Goal: Information Seeking & Learning: Check status

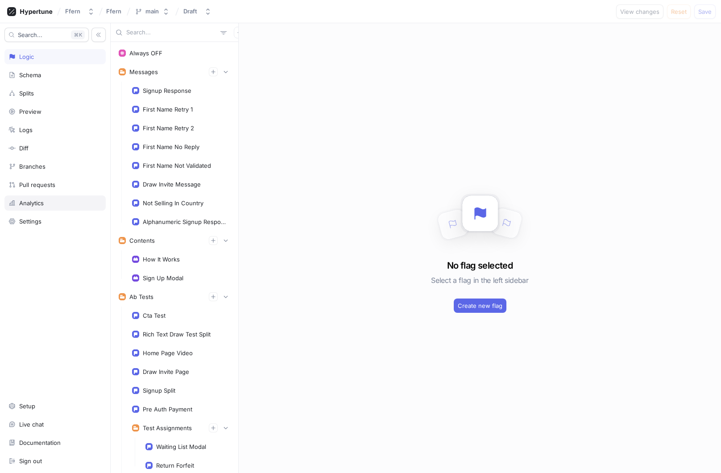
click at [62, 200] on div "Analytics" at bounding box center [54, 202] width 93 height 7
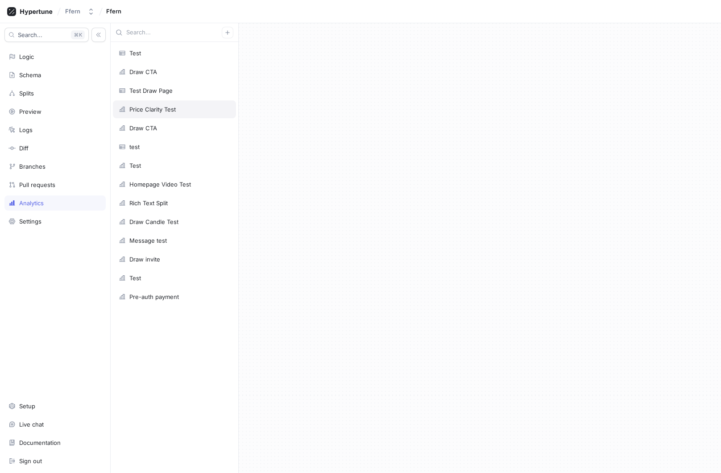
click at [179, 113] on div "Price Clarity Test" at bounding box center [174, 109] width 123 height 18
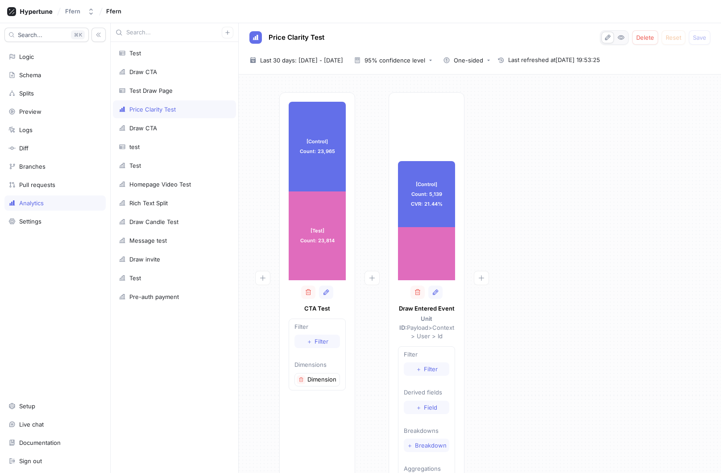
click at [552, 273] on div "[Control] Count: 23,965 [Control] Count: 23,965 [Test] Count: 23,814 [Test] Cou…" at bounding box center [480, 302] width 468 height 420
click at [594, 277] on div "[Control] Count: 23,965 [Control] Count: 23,965 [Test] Count: 23,814 [Test] Cou…" at bounding box center [480, 302] width 468 height 420
click at [437, 366] on span "Filter" at bounding box center [431, 368] width 14 height 5
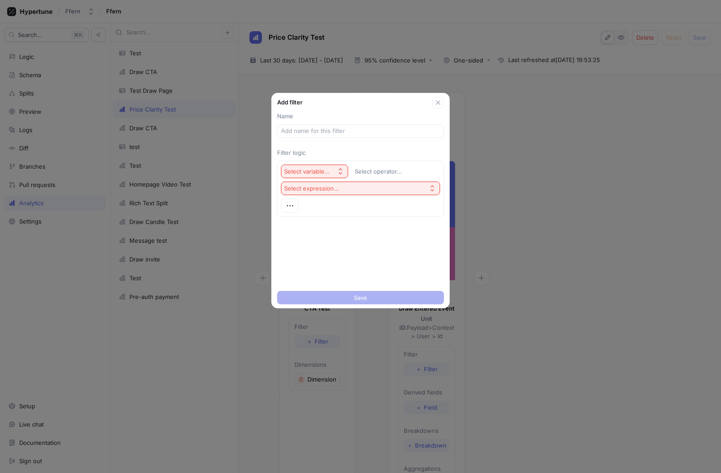
click at [333, 167] on button "Select variable..." at bounding box center [314, 171] width 67 height 13
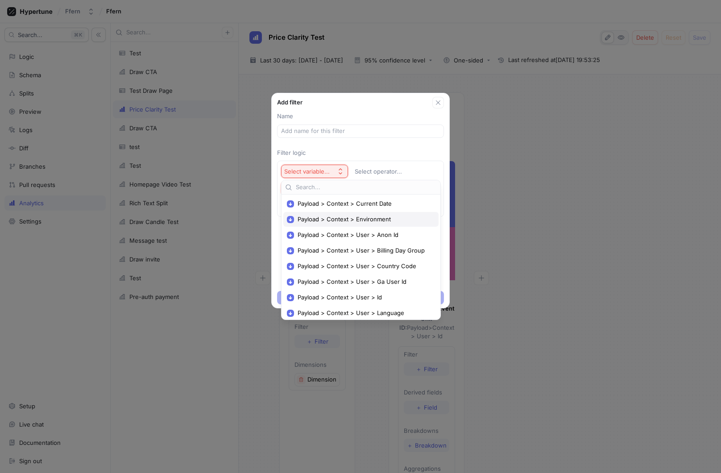
click at [361, 222] on span "Payload > Context > Environment" at bounding box center [364, 219] width 133 height 8
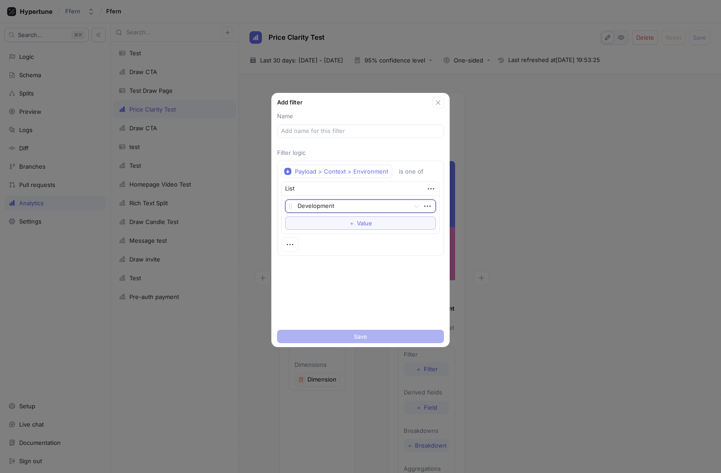
click at [357, 206] on div at bounding box center [352, 206] width 108 height 11
click at [343, 237] on div "Production" at bounding box center [360, 238] width 150 height 14
click at [337, 134] on input "text" at bounding box center [360, 131] width 159 height 9
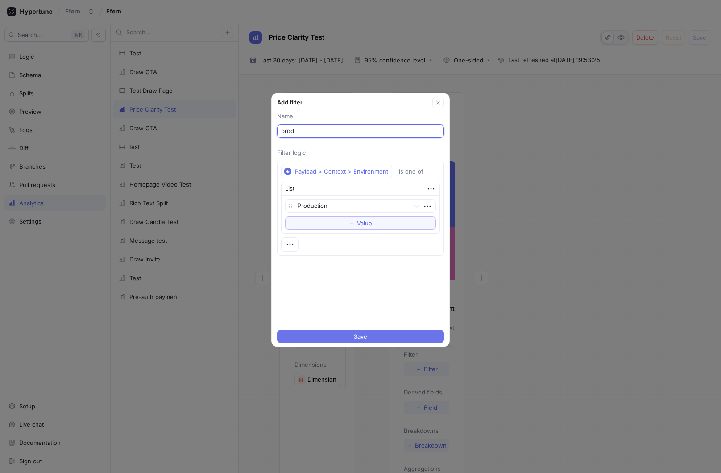
type input "prod"
click at [351, 337] on button "Save" at bounding box center [360, 336] width 167 height 13
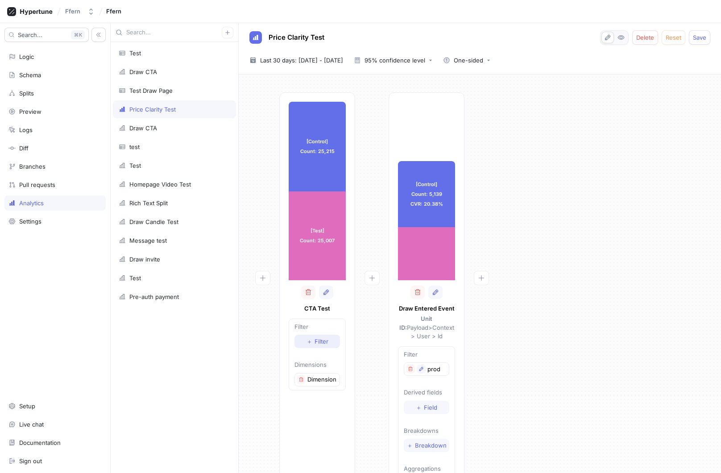
click at [322, 341] on span "Filter" at bounding box center [321, 341] width 14 height 5
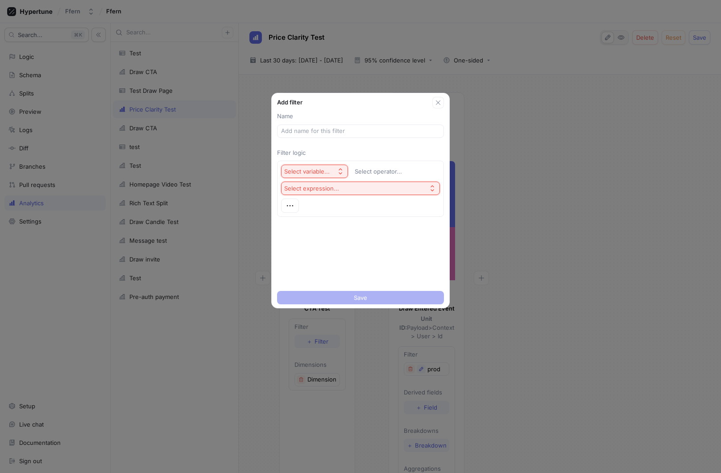
click at [344, 173] on button "Select variable..." at bounding box center [314, 171] width 67 height 13
click at [350, 158] on div "Select variable... Select operator... Select expression..." at bounding box center [360, 188] width 167 height 63
click at [441, 101] on icon "button" at bounding box center [437, 102] width 7 height 7
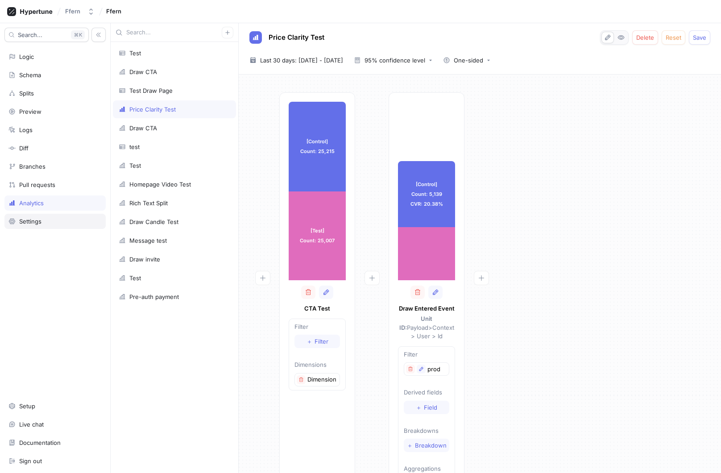
click at [41, 224] on div "Settings" at bounding box center [30, 221] width 22 height 7
click at [45, 223] on div "Settings" at bounding box center [54, 221] width 93 height 7
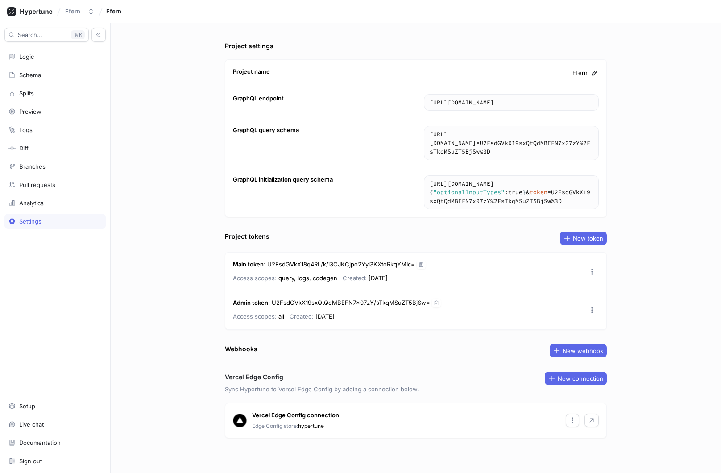
scroll to position [1, 0]
click at [100, 36] on icon "button" at bounding box center [98, 35] width 6 height 6
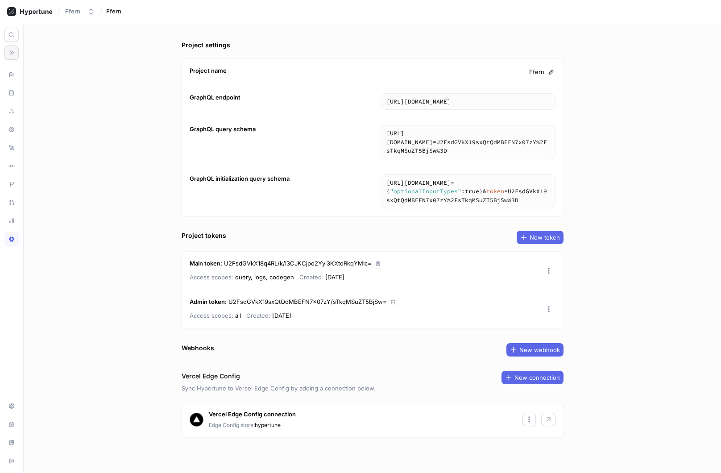
click at [15, 59] on button "button" at bounding box center [11, 52] width 14 height 14
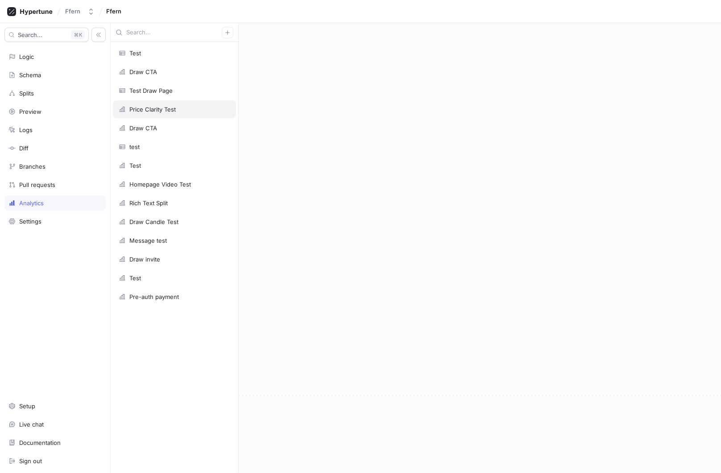
click at [194, 111] on div "Price Clarity Test" at bounding box center [175, 109] width 112 height 7
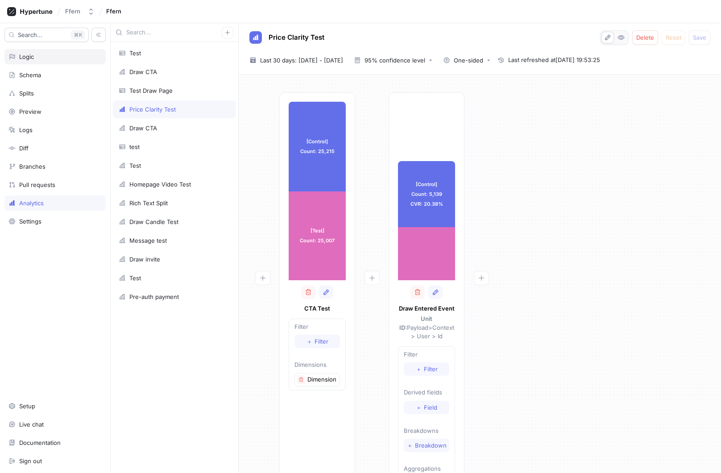
click at [68, 52] on div "Logic" at bounding box center [54, 56] width 101 height 15
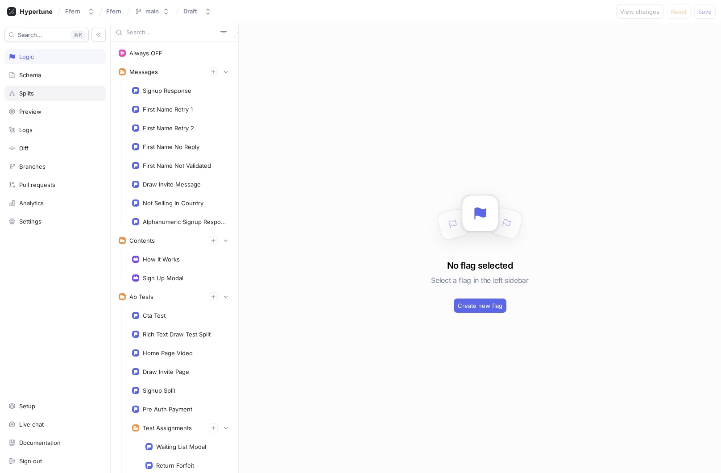
click at [62, 95] on div "Splits" at bounding box center [54, 93] width 93 height 7
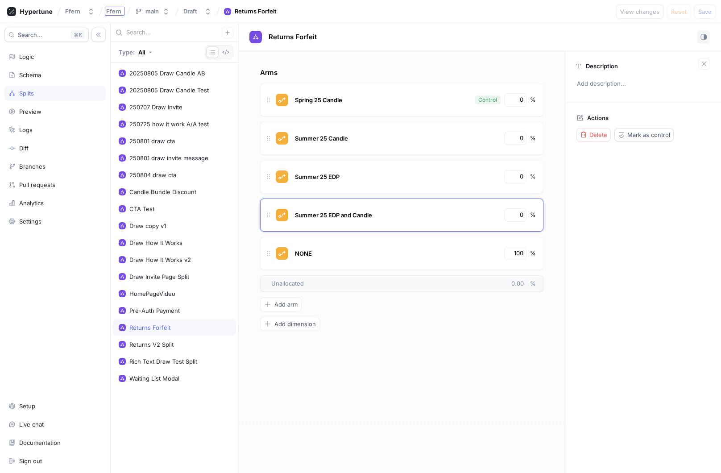
click at [115, 12] on span "Ffern" at bounding box center [113, 11] width 15 height 6
click at [80, 268] on div "Search... K Logic Schema Splits Preview Logs Diff Branches Pull requests Analyt…" at bounding box center [55, 248] width 111 height 450
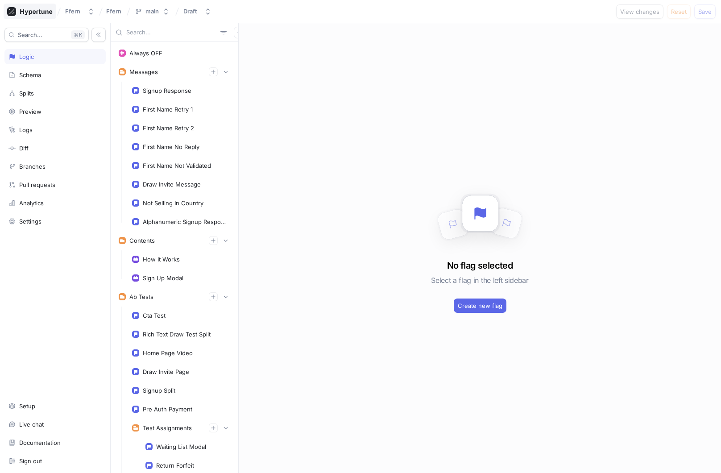
click at [29, 12] on icon at bounding box center [36, 12] width 32 height 6
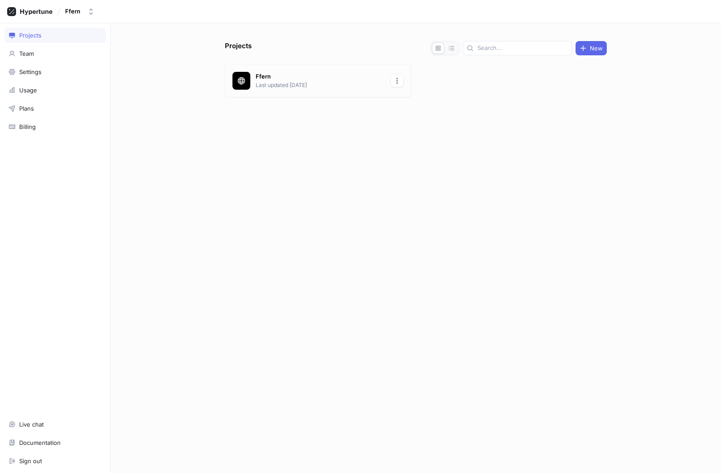
click at [397, 79] on icon "button" at bounding box center [397, 81] width 2 height 6
click at [344, 77] on div "Ffern Last updated [DATE]" at bounding box center [318, 80] width 186 height 33
click at [41, 52] on div "Team" at bounding box center [54, 53] width 93 height 7
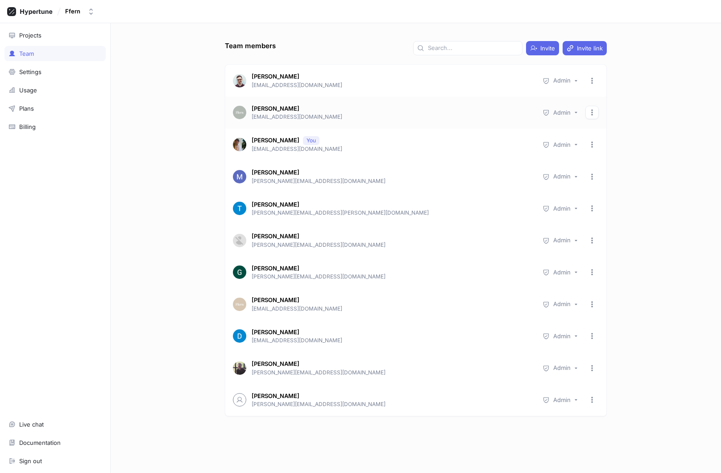
click at [595, 112] on icon "button" at bounding box center [591, 112] width 7 height 7
click at [659, 259] on div "Team members Invite Invite link [PERSON_NAME] [EMAIL_ADDRESS][DOMAIN_NAME] Admi…" at bounding box center [416, 248] width 610 height 450
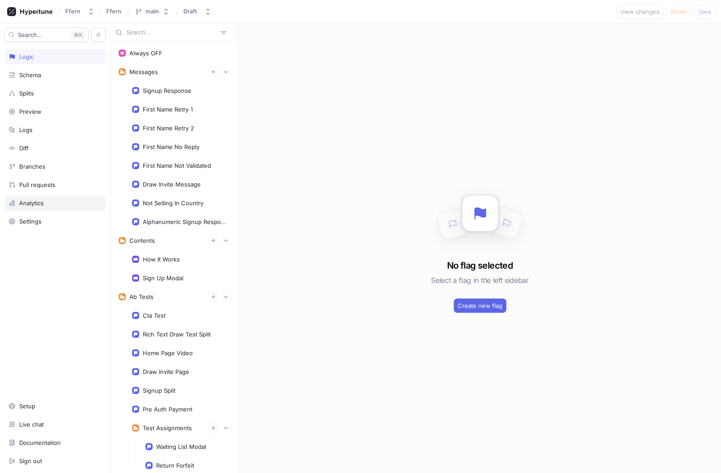
click at [66, 204] on div "Analytics" at bounding box center [54, 202] width 93 height 7
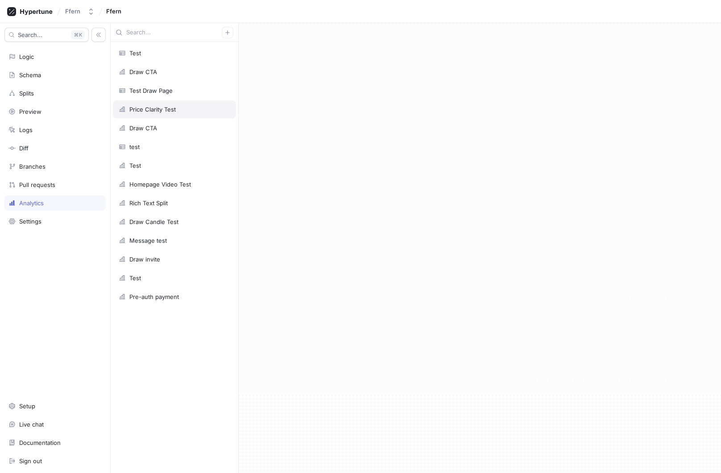
click at [197, 113] on div "Price Clarity Test" at bounding box center [174, 109] width 123 height 18
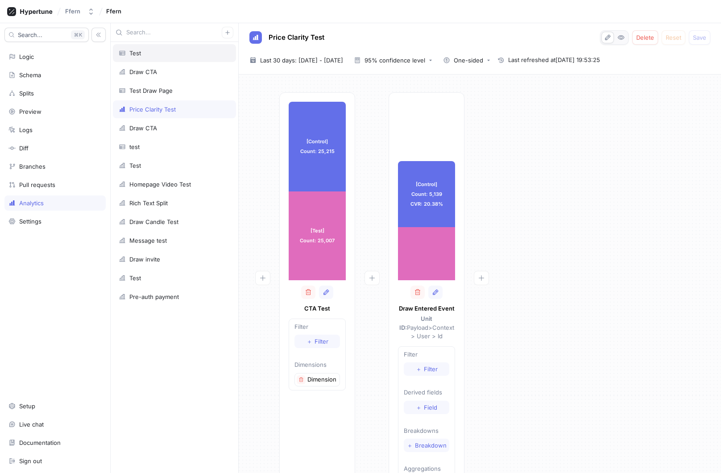
click at [193, 52] on div "Test" at bounding box center [175, 53] width 112 height 7
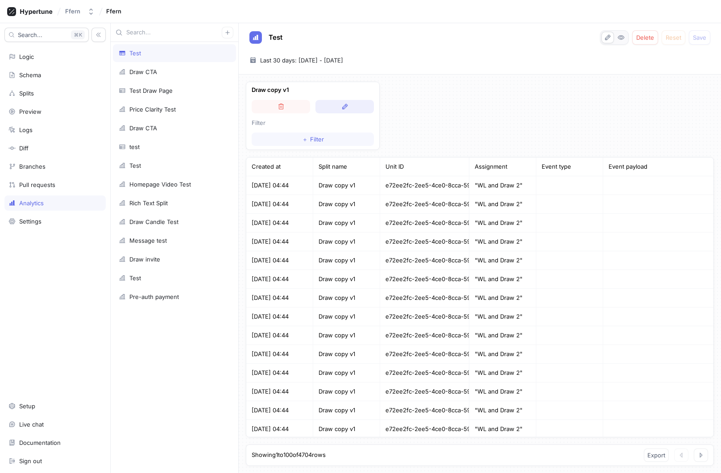
click at [337, 108] on button "button" at bounding box center [344, 106] width 58 height 13
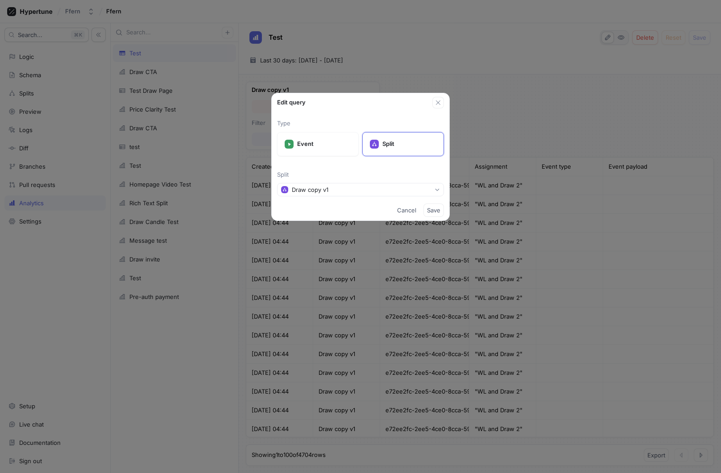
click at [437, 65] on div "Edit query Type Event Split Split Draw copy v1 Cancel Save" at bounding box center [360, 236] width 721 height 473
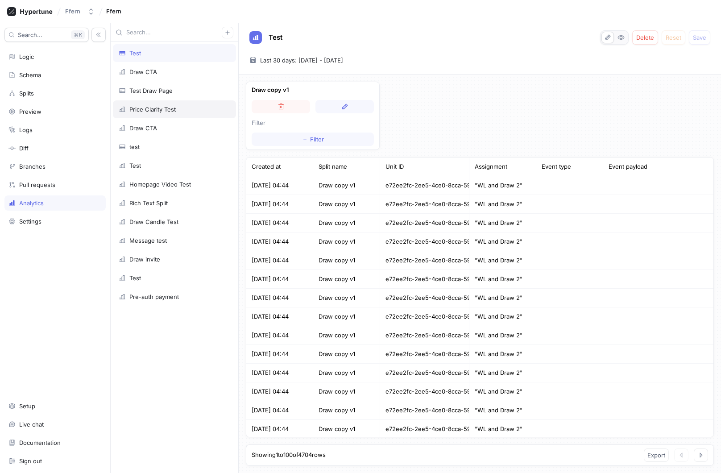
click at [196, 110] on div "Price Clarity Test" at bounding box center [175, 109] width 112 height 7
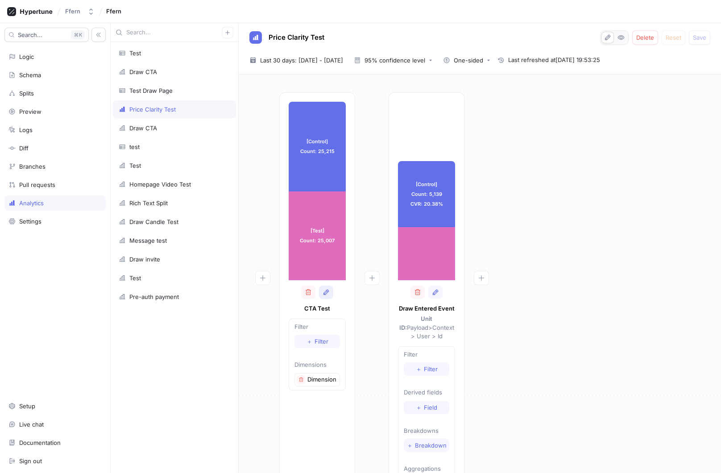
click at [327, 294] on icon "button" at bounding box center [326, 292] width 7 height 7
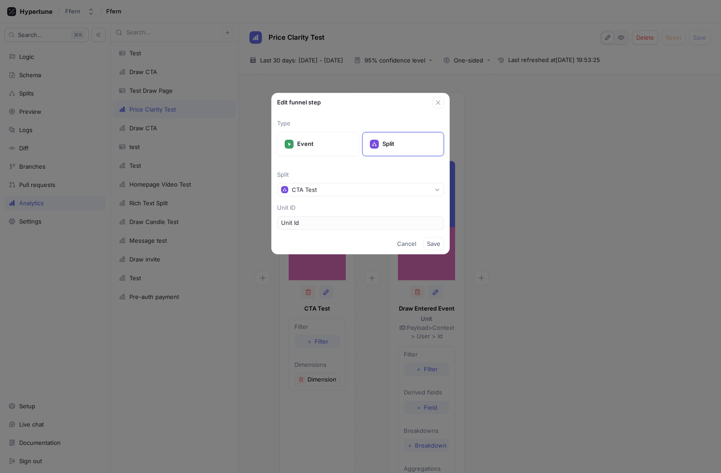
click at [439, 103] on icon "button" at bounding box center [438, 102] width 4 height 4
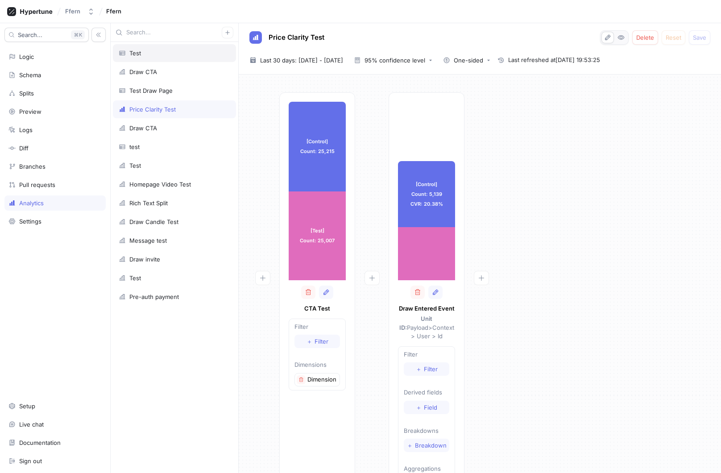
click at [190, 56] on div "Test" at bounding box center [175, 53] width 112 height 7
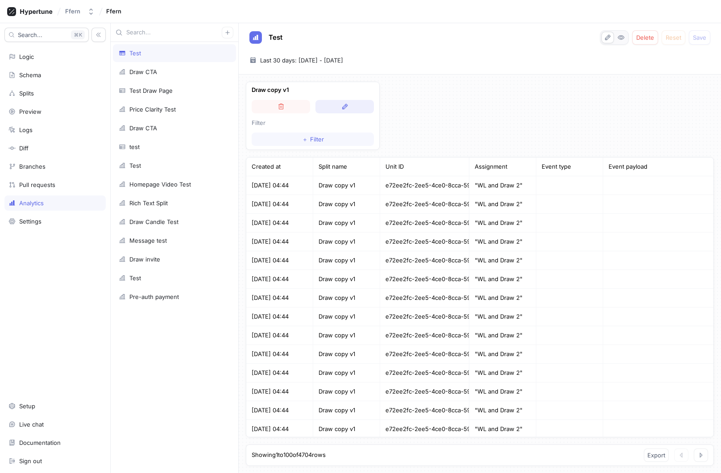
click at [342, 104] on icon "button" at bounding box center [344, 106] width 7 height 7
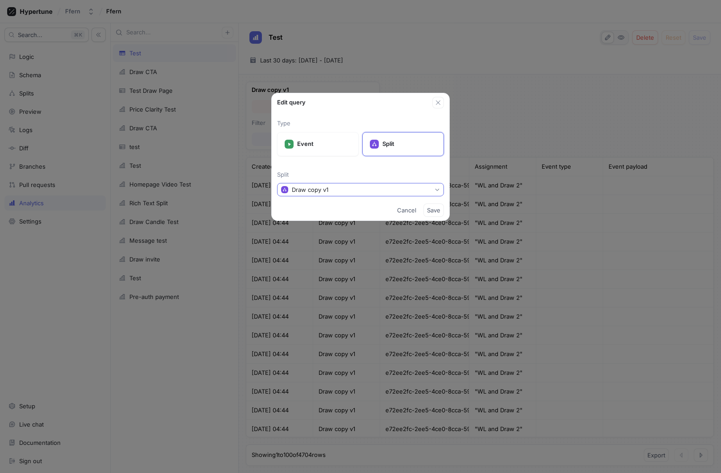
click at [356, 187] on button "Draw copy v1" at bounding box center [360, 189] width 167 height 13
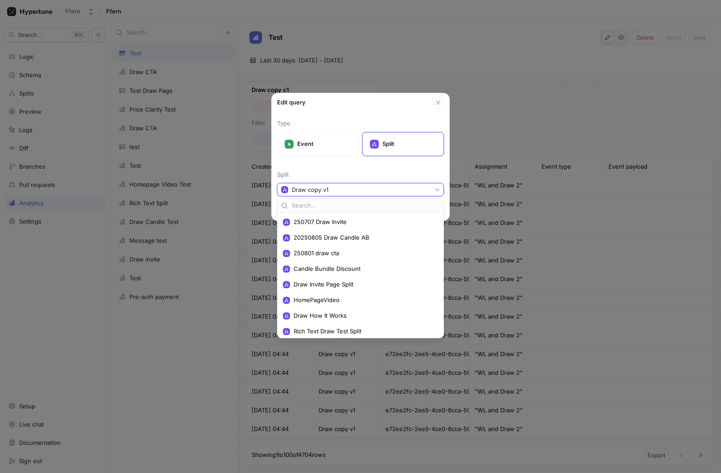
scroll to position [174, 0]
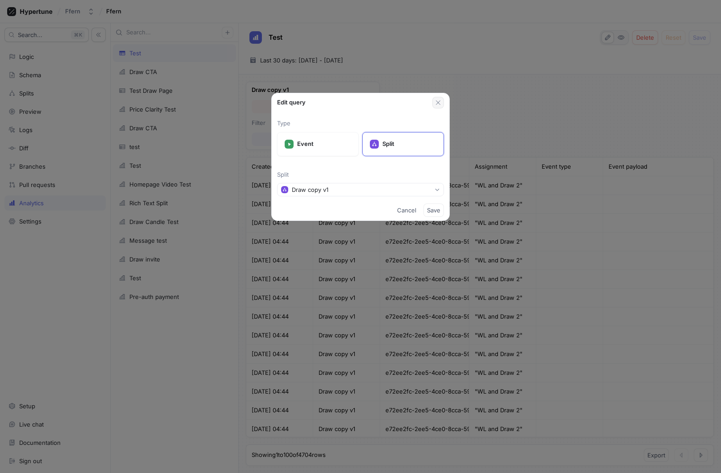
click at [440, 103] on icon "button" at bounding box center [437, 102] width 7 height 7
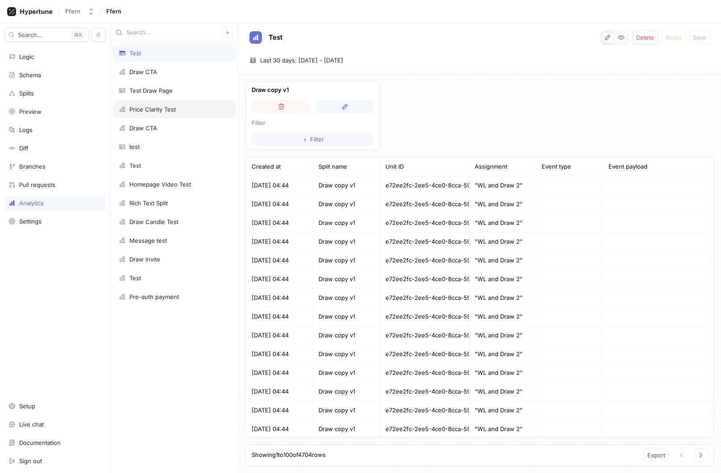
click at [186, 108] on div "Price Clarity Test" at bounding box center [175, 109] width 112 height 7
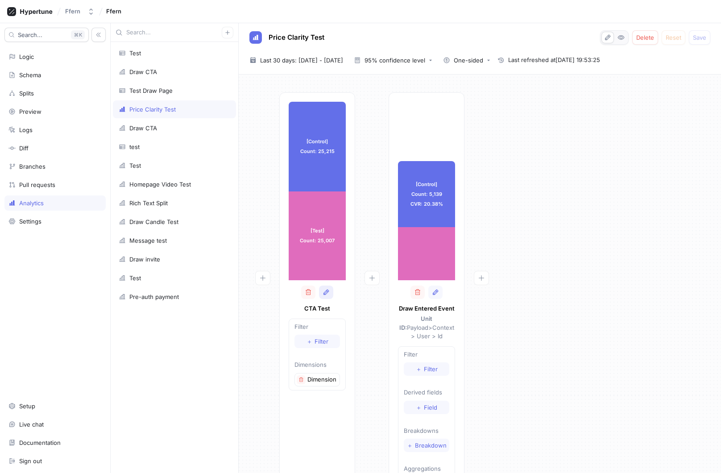
click at [327, 294] on icon "button" at bounding box center [326, 292] width 7 height 7
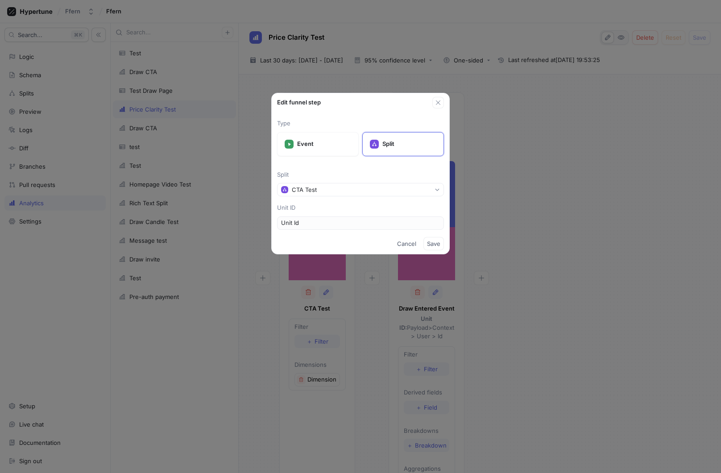
click at [256, 125] on div "Edit funnel step Type Event Split Split CTA Test Unit ID Unit Id Cancel Save" at bounding box center [360, 236] width 721 height 473
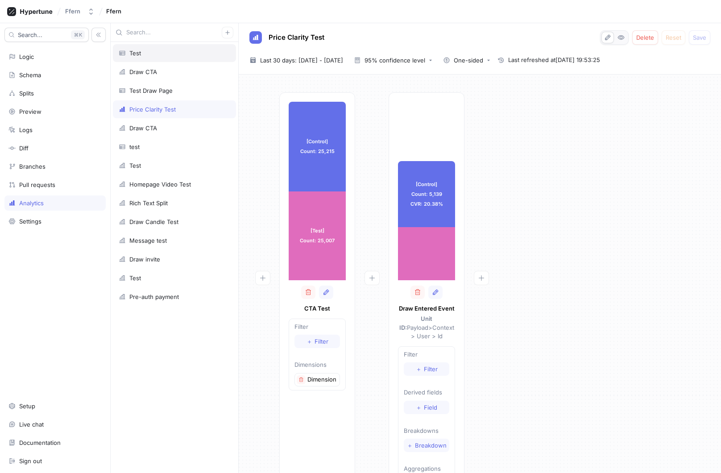
click at [173, 54] on div "Test" at bounding box center [175, 53] width 112 height 7
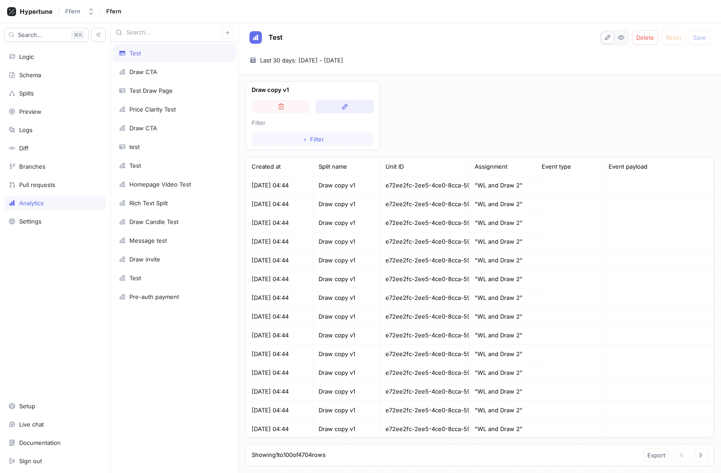
click at [343, 106] on icon "button" at bounding box center [344, 106] width 7 height 7
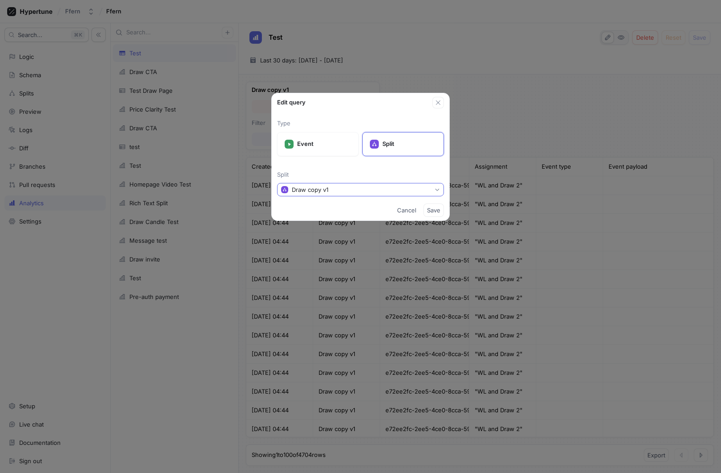
click at [345, 193] on button "Draw copy v1" at bounding box center [360, 189] width 167 height 13
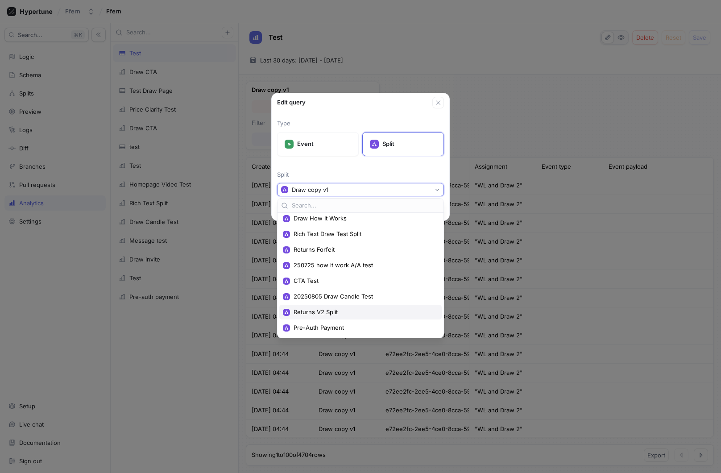
scroll to position [84, 0]
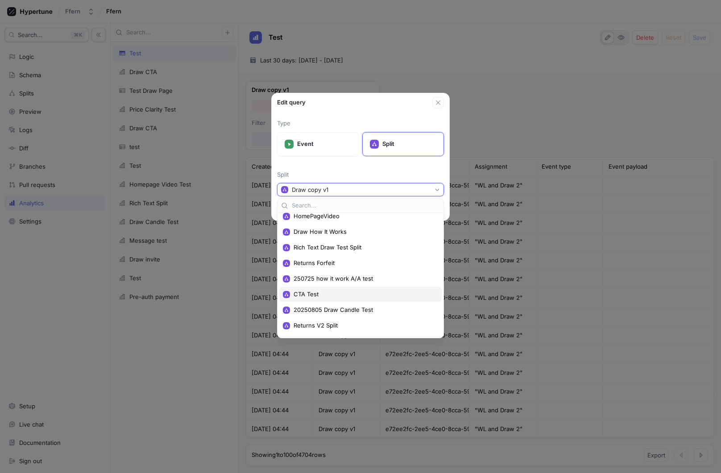
click at [352, 294] on span "CTA Test" at bounding box center [364, 294] width 140 height 8
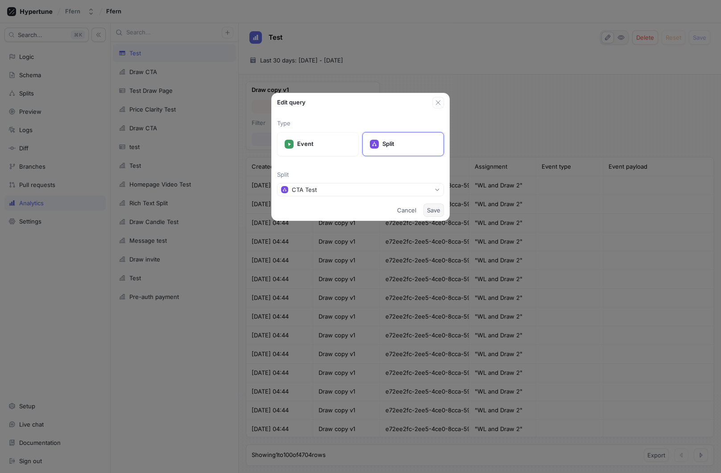
click at [431, 209] on span "Save" at bounding box center [433, 209] width 13 height 5
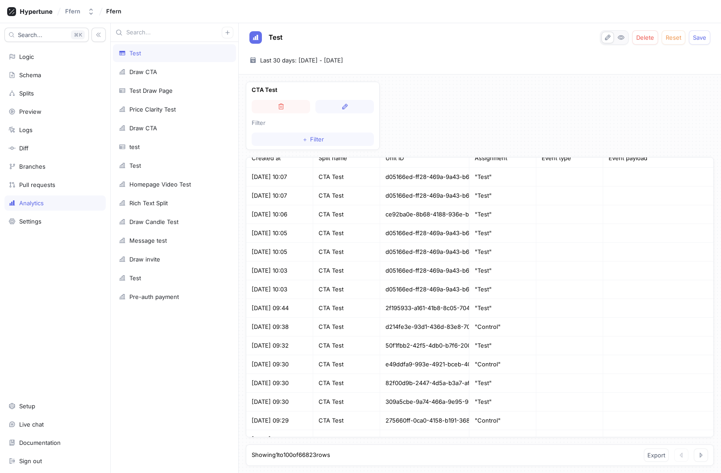
scroll to position [0, 0]
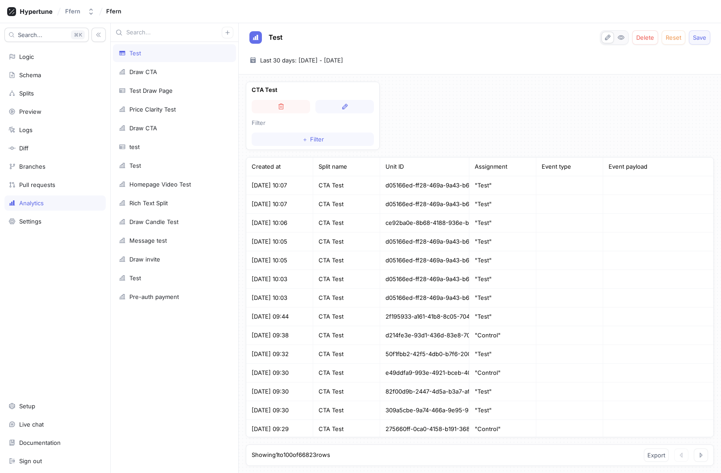
click at [697, 39] on span "Save" at bounding box center [699, 37] width 13 height 5
click at [655, 455] on span "Export" at bounding box center [656, 454] width 18 height 5
click at [485, 103] on div "CTA Test Filter ＋ Filter Created at Split name Unit ID Assignment Event type Ev…" at bounding box center [480, 273] width 482 height 398
